Goal: Task Accomplishment & Management: Use online tool/utility

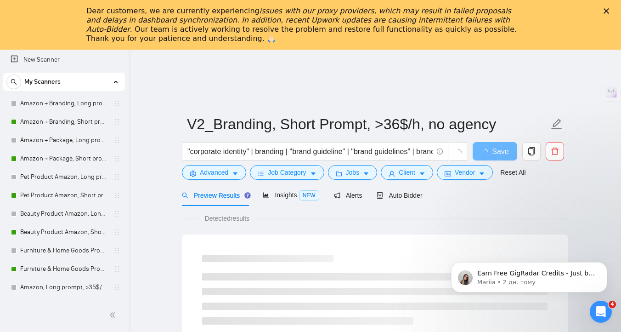
click at [610, 13] on div "Закрити" at bounding box center [608, 11] width 9 height 6
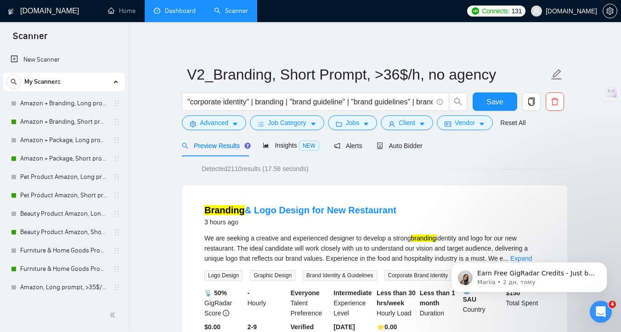
click at [174, 8] on link "Dashboard" at bounding box center [175, 11] width 42 height 8
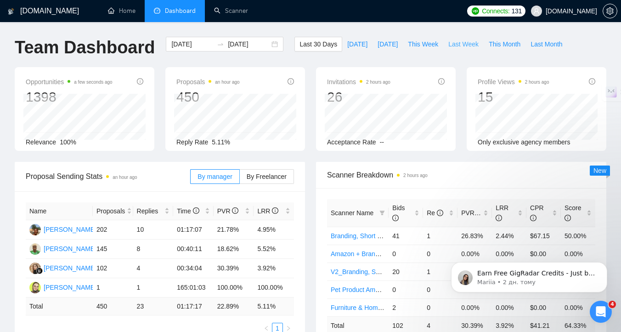
click at [462, 44] on span "Last Week" at bounding box center [463, 44] width 30 height 10
type input "[DATE]"
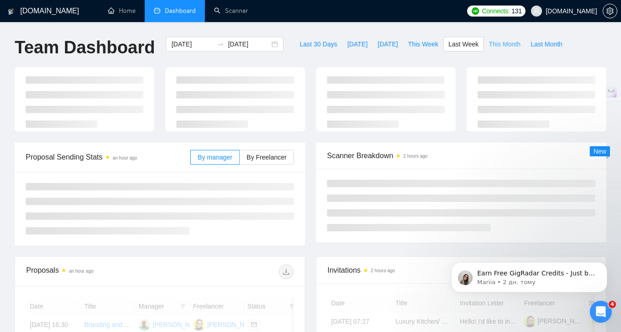
click at [494, 44] on span "This Month" at bounding box center [505, 44] width 32 height 10
type input "[DATE]"
click at [420, 40] on span "This Week" at bounding box center [423, 44] width 30 height 10
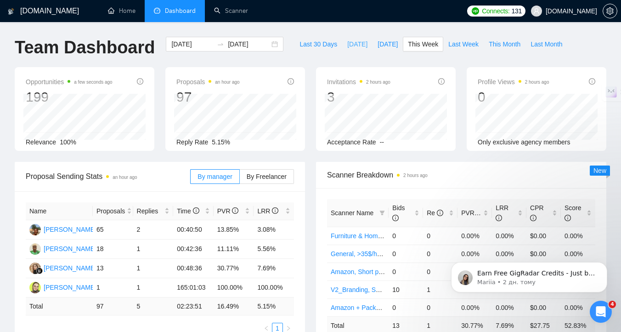
click at [349, 46] on span "[DATE]" at bounding box center [357, 44] width 20 height 10
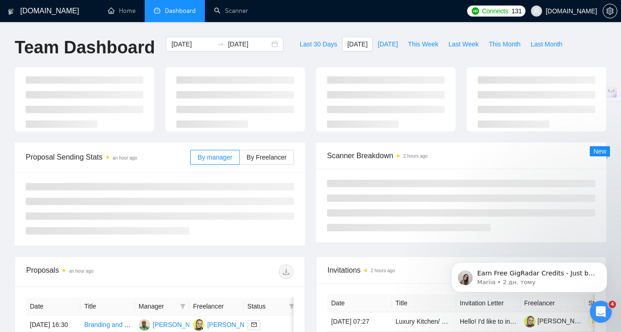
type input "[DATE]"
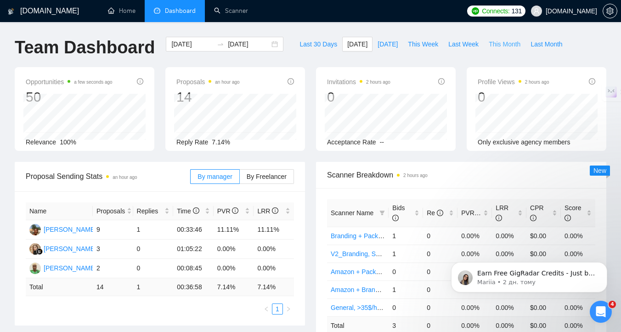
click at [503, 45] on span "This Month" at bounding box center [505, 44] width 32 height 10
type input "[DATE]"
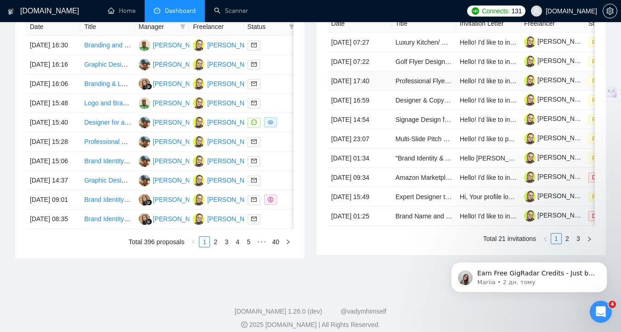
scroll to position [399, 0]
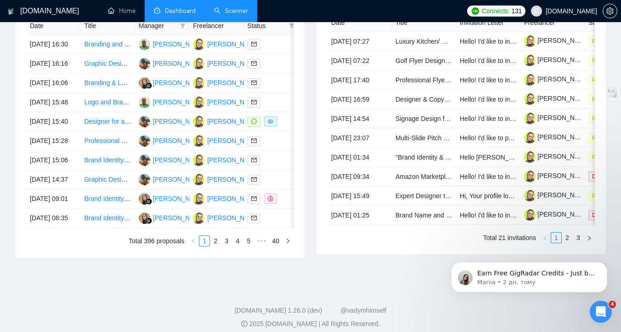
click at [239, 13] on link "Scanner" at bounding box center [231, 11] width 34 height 8
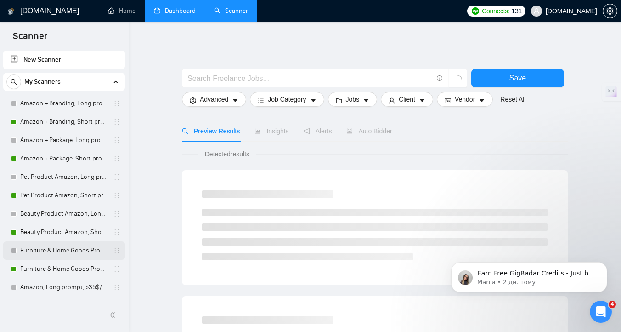
scroll to position [15, 0]
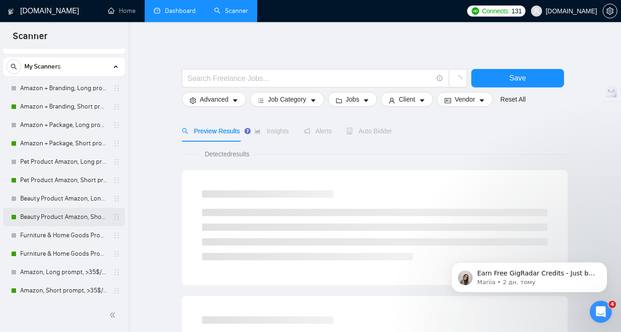
click at [74, 213] on link "Beauty Product Amazon, Short prompt, >35$/h, no agency" at bounding box center [63, 217] width 87 height 18
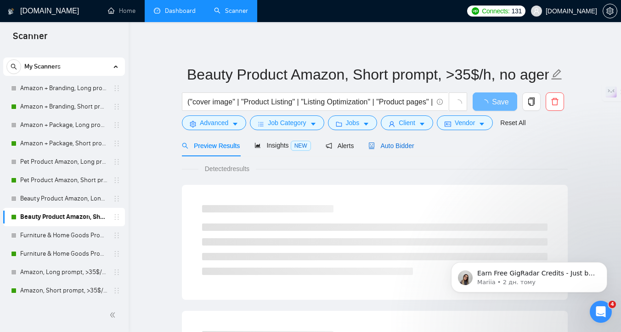
click at [399, 142] on span "Auto Bidder" at bounding box center [391, 145] width 45 height 7
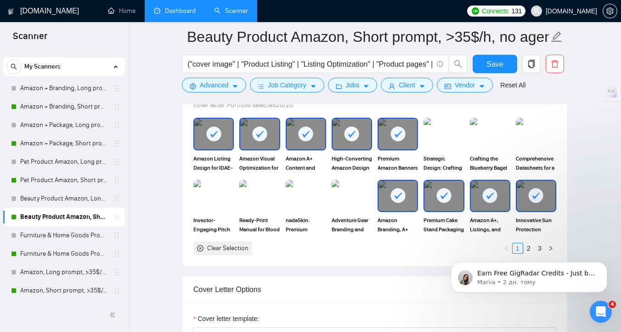
scroll to position [899, 0]
